Goal: Task Accomplishment & Management: Complete application form

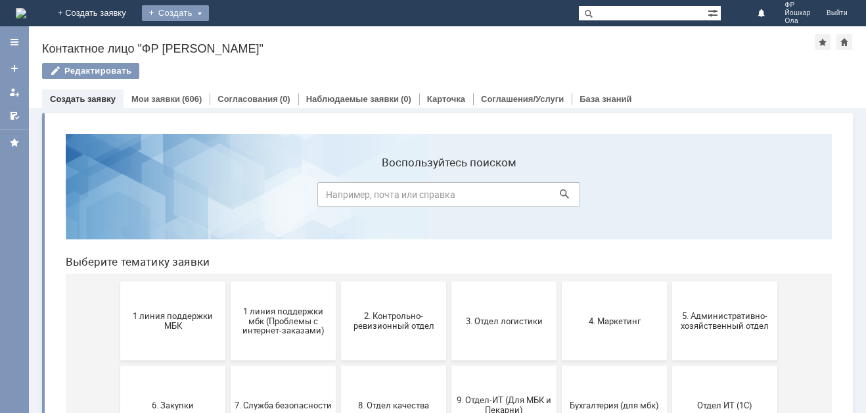
click at [209, 15] on div "Создать" at bounding box center [175, 13] width 67 height 16
click at [245, 39] on link "Заявка" at bounding box center [195, 40] width 100 height 16
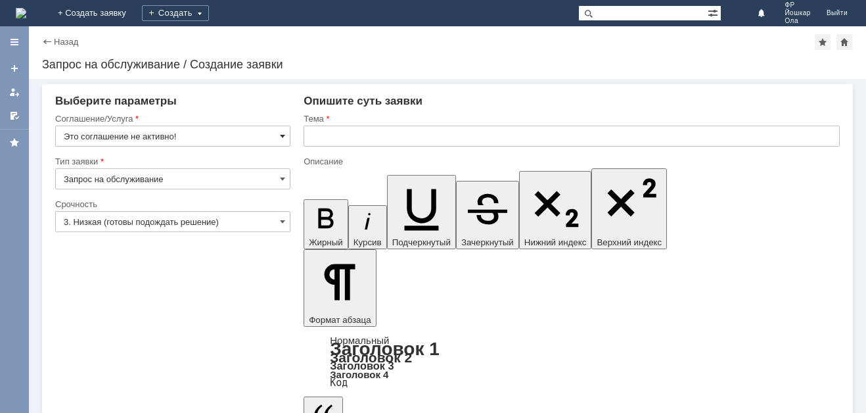
click at [281, 136] on span at bounding box center [282, 136] width 5 height 11
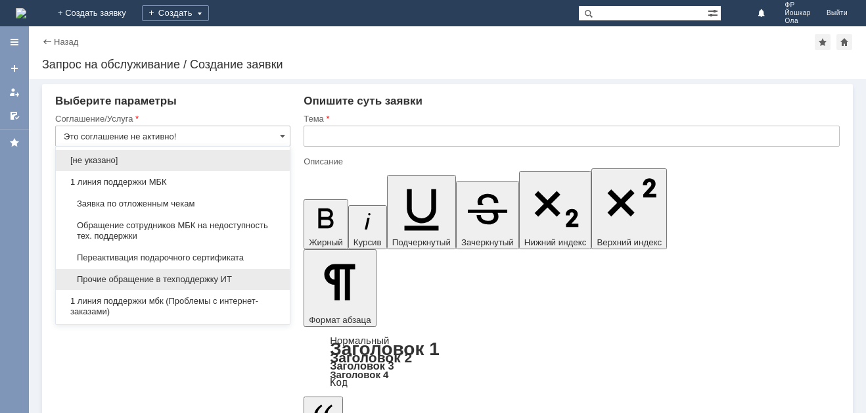
click at [184, 275] on span "Прочие обращение в техподдержку ИТ" at bounding box center [173, 279] width 218 height 11
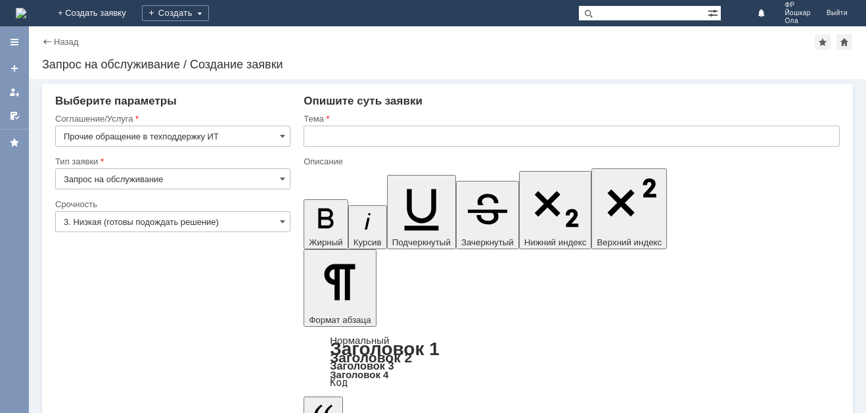
type input "Прочие обращение в техподдержку ИТ"
click at [279, 173] on input "Запрос на обслуживание" at bounding box center [172, 178] width 235 height 21
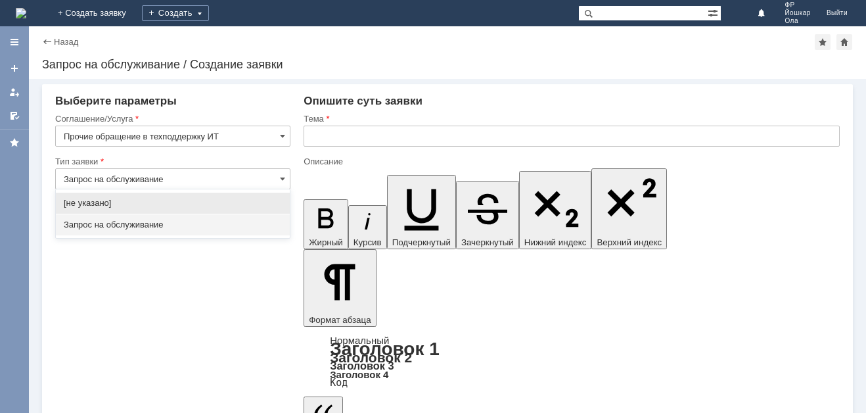
click at [151, 220] on span "Запрос на обслуживание" at bounding box center [173, 225] width 218 height 11
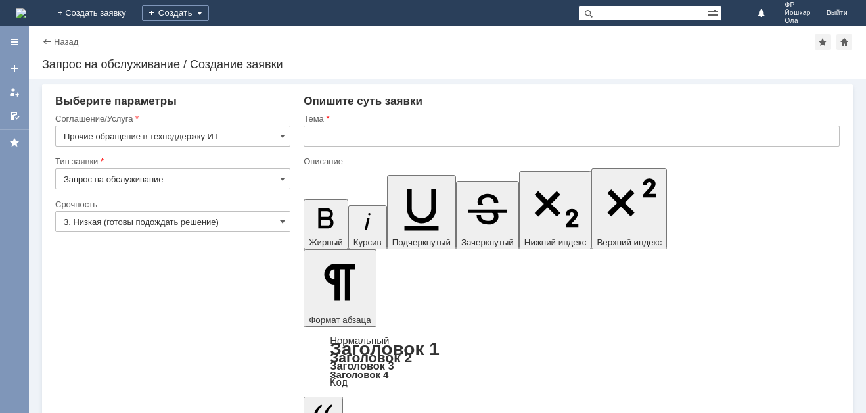
type input "Запрос на обслуживание"
click at [280, 223] on span at bounding box center [282, 221] width 5 height 11
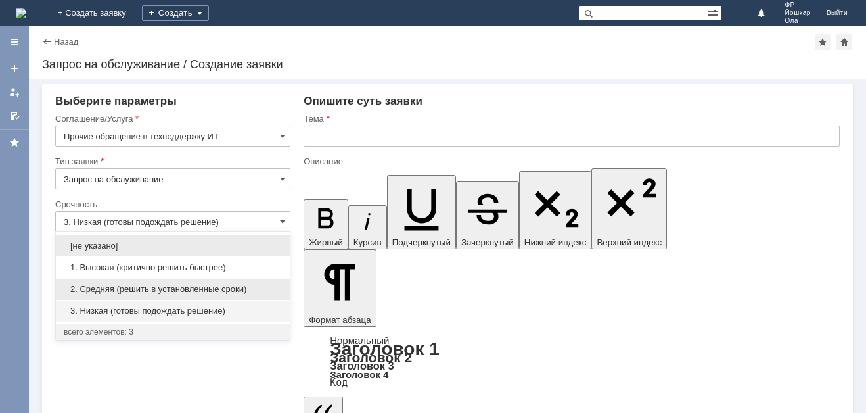
click at [133, 283] on div "2. Средняя (решить в установленные сроки)" at bounding box center [173, 289] width 234 height 21
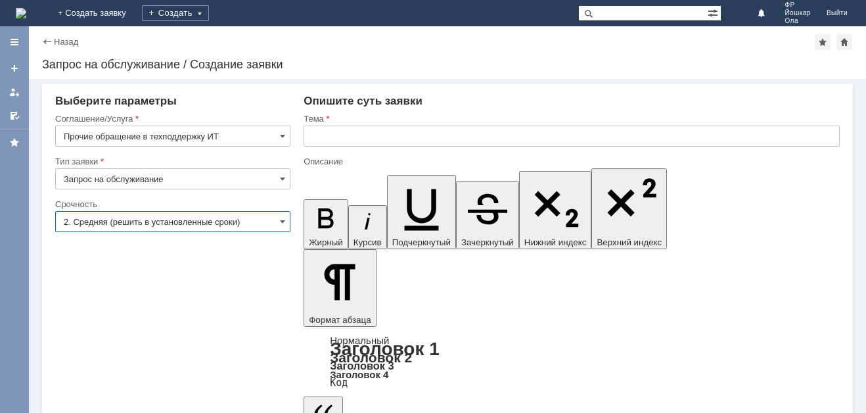
type input "2. Средняя (решить в установленные сроки)"
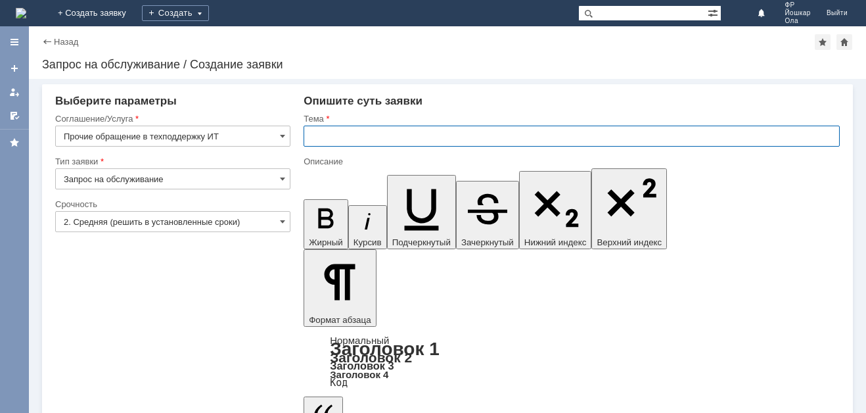
click at [325, 138] on input "text" at bounding box center [572, 136] width 536 height 21
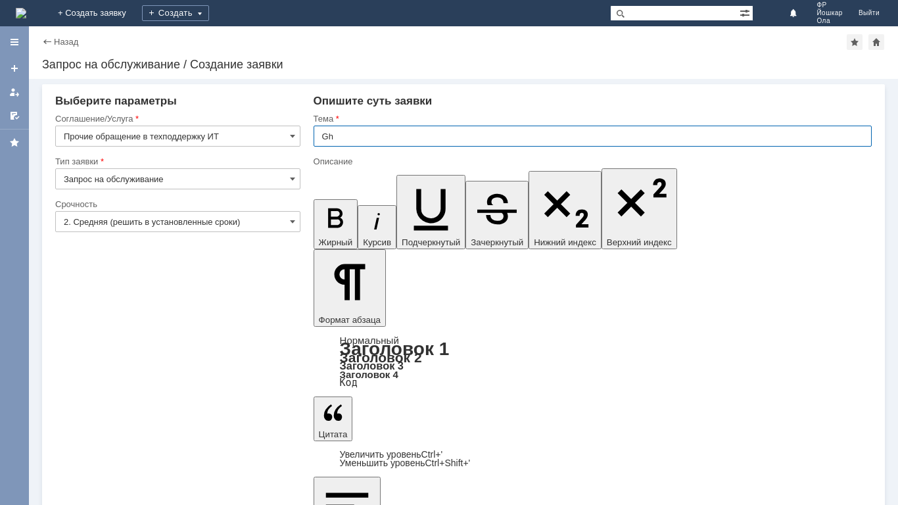
type input "G"
type input "Продажа маркированных колготок"
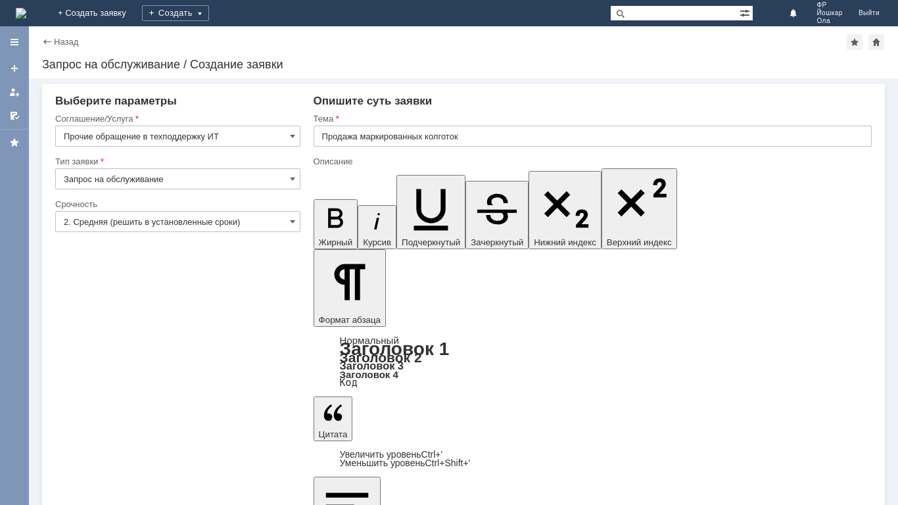
scroll to position [139, 0]
